Goal: Find specific page/section: Find specific page/section

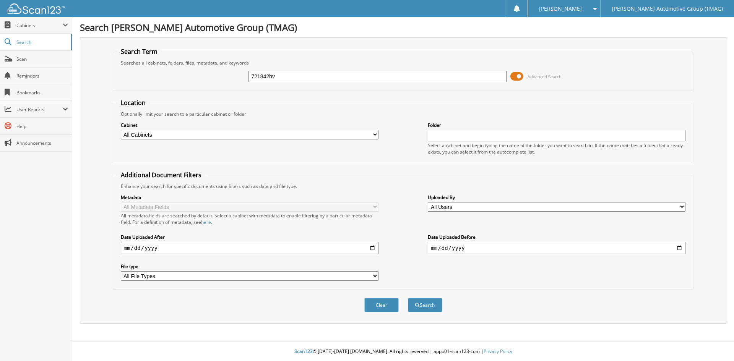
type input "721842bv"
click at [408, 298] on button "Search" at bounding box center [425, 305] width 34 height 14
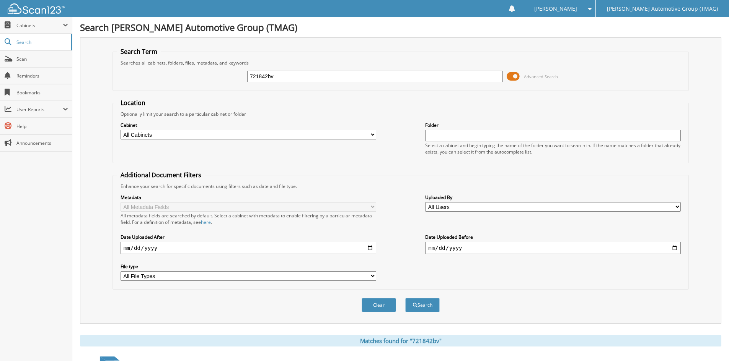
scroll to position [191, 0]
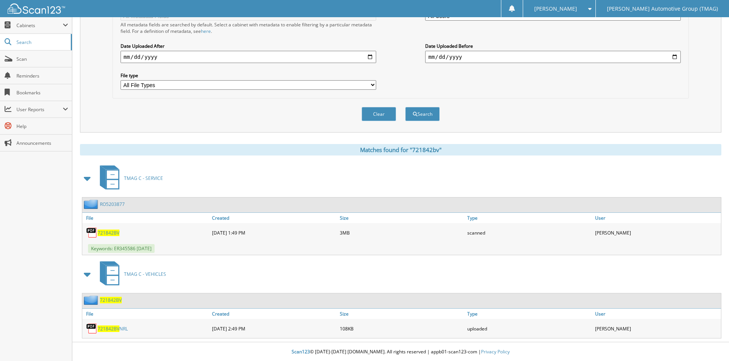
click at [106, 302] on span "721842BV" at bounding box center [111, 300] width 22 height 7
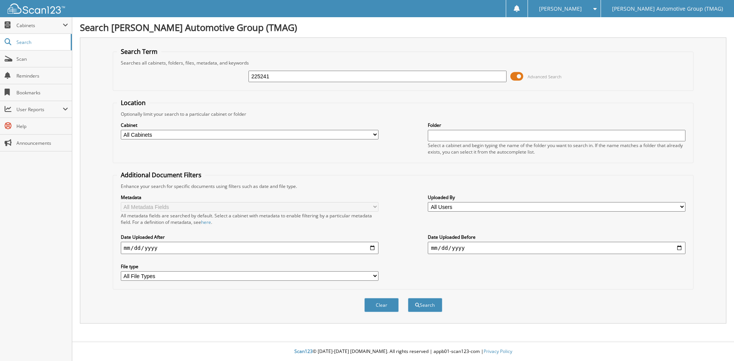
type input "225241"
click at [408, 298] on button "Search" at bounding box center [425, 305] width 34 height 14
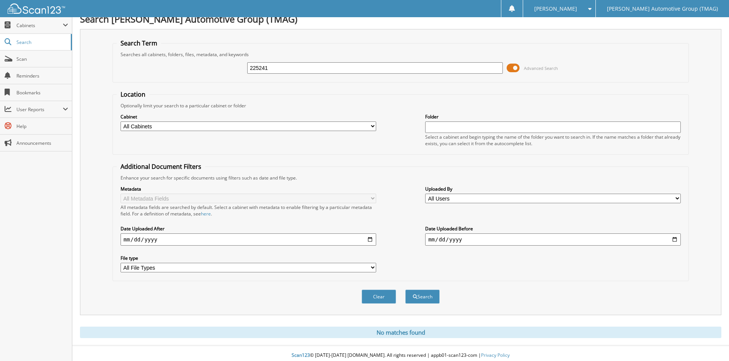
scroll to position [13, 0]
